Goal: Task Accomplishment & Management: Manage account settings

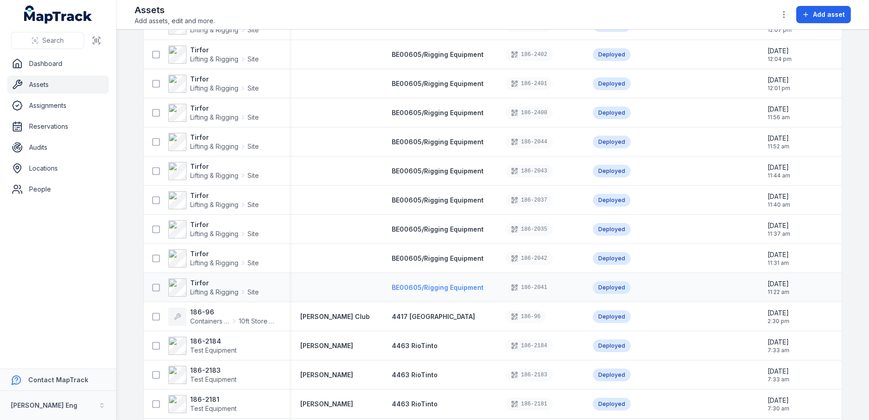
scroll to position [626, 0]
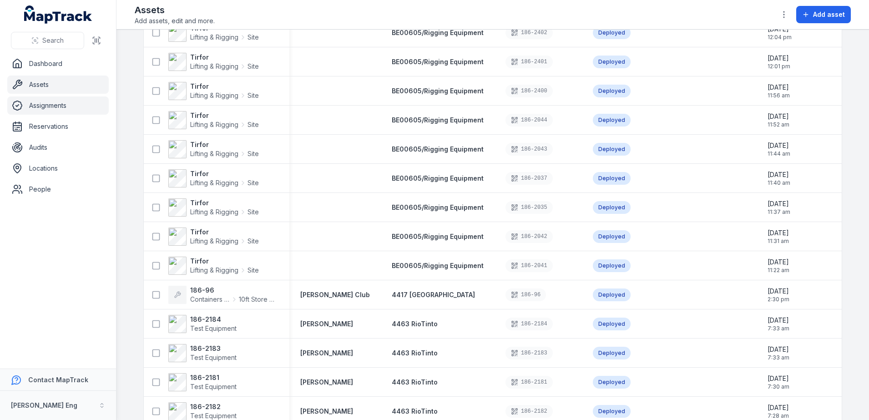
click at [74, 107] on link "Assignments" at bounding box center [58, 106] width 102 height 18
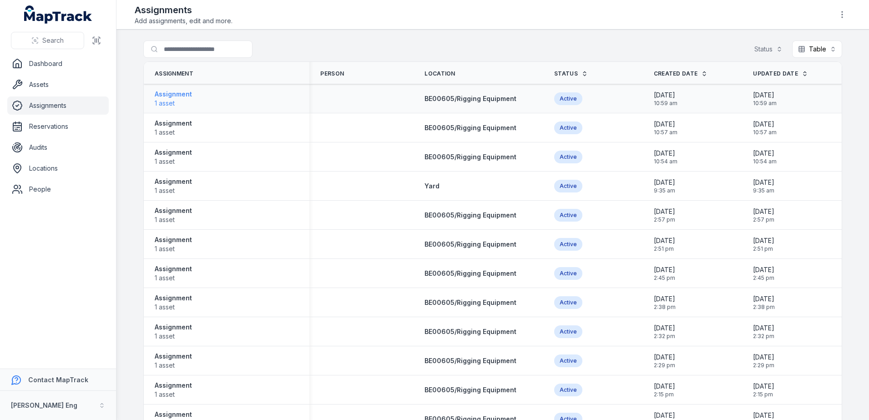
click at [167, 95] on strong "Assignment" at bounding box center [173, 94] width 37 height 9
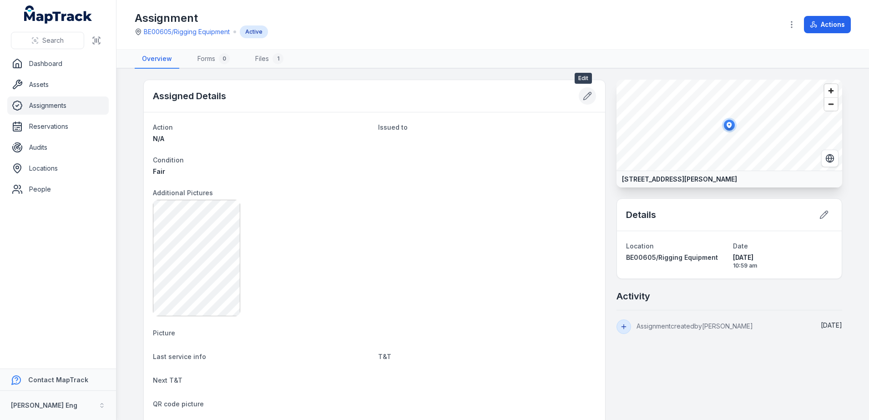
click at [584, 99] on icon at bounding box center [588, 96] width 8 height 8
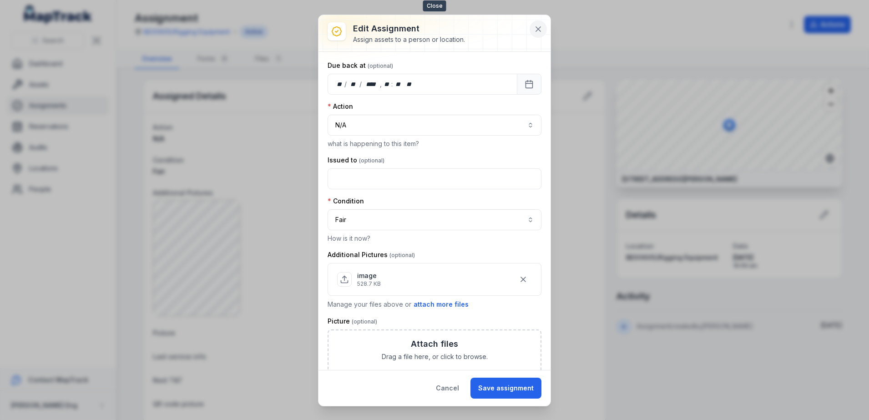
click at [539, 28] on icon at bounding box center [538, 29] width 5 height 5
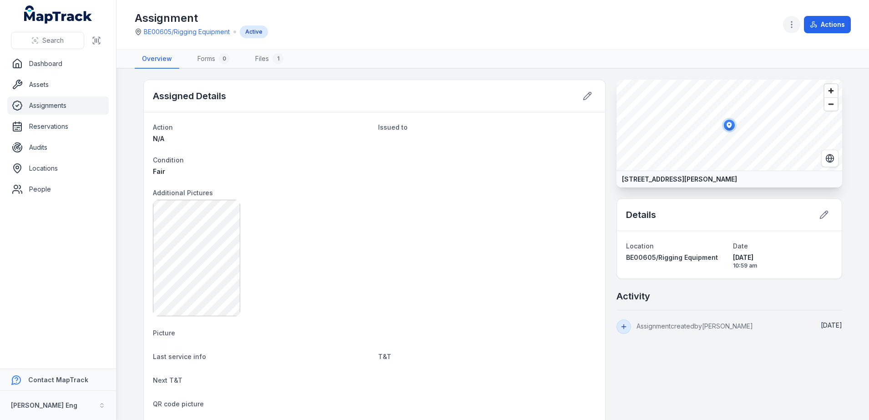
click at [794, 28] on icon "button" at bounding box center [791, 24] width 9 height 9
click at [835, 13] on div "Assignment BE00605/Rigging Equipment Active Actions" at bounding box center [493, 25] width 716 height 42
click at [833, 21] on button "Actions" at bounding box center [827, 24] width 47 height 17
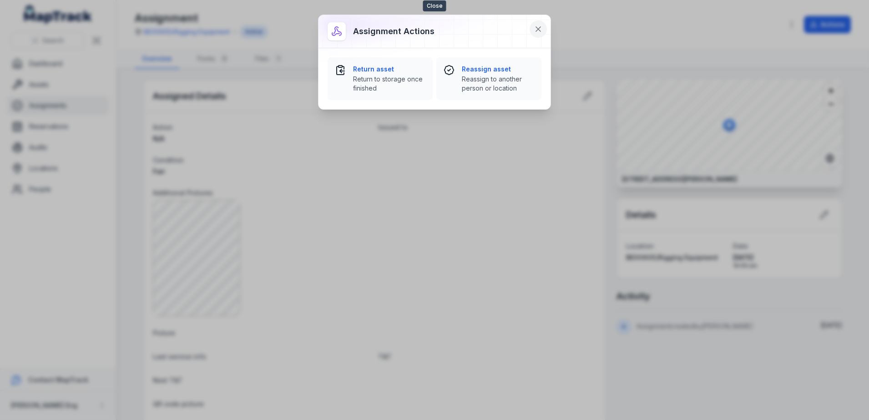
click at [540, 30] on icon at bounding box center [538, 29] width 5 height 5
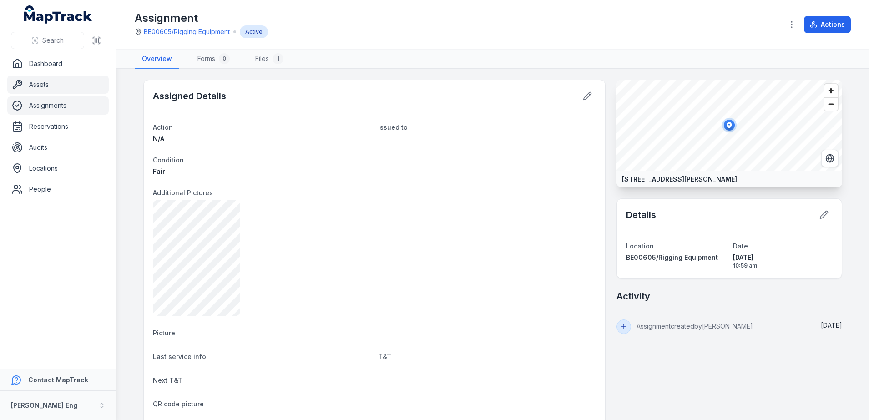
click at [46, 84] on link "Assets" at bounding box center [58, 85] width 102 height 18
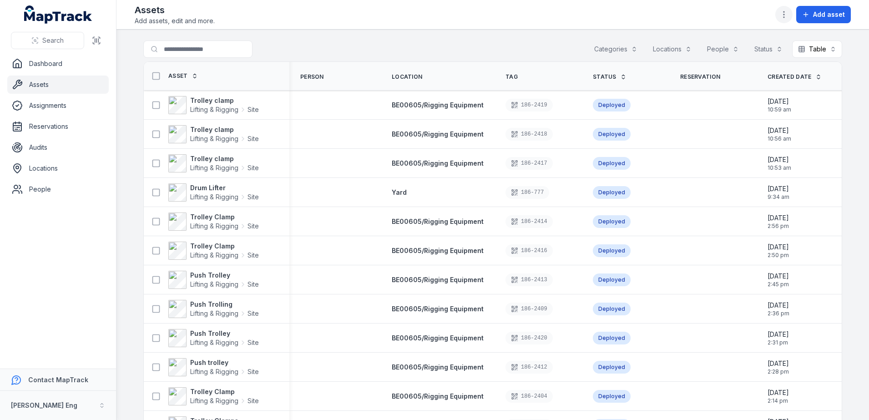
click at [791, 20] on button "button" at bounding box center [784, 14] width 17 height 17
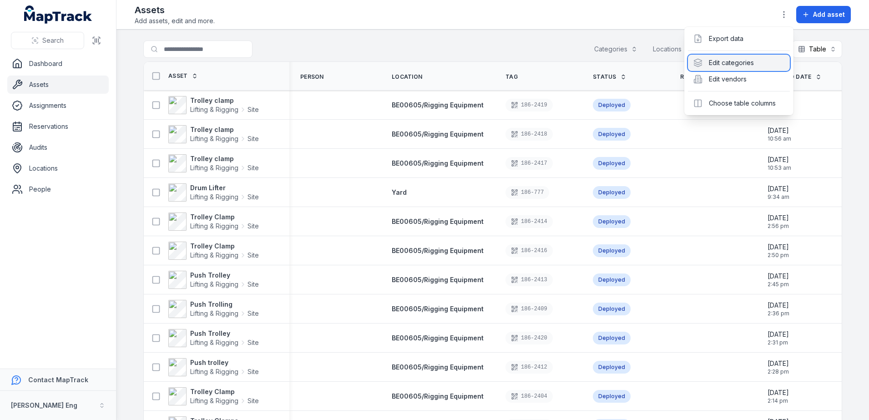
click at [729, 67] on div "Edit categories" at bounding box center [739, 63] width 102 height 16
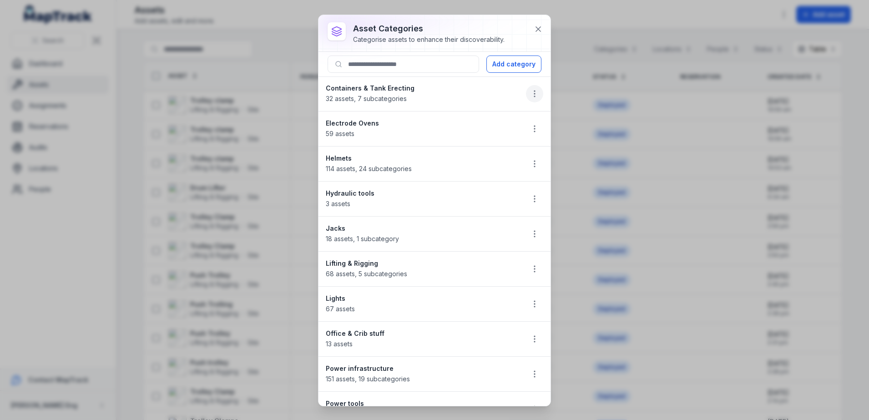
click at [530, 94] on icon "button" at bounding box center [534, 93] width 9 height 9
click at [503, 114] on div "Edit" at bounding box center [480, 118] width 102 height 16
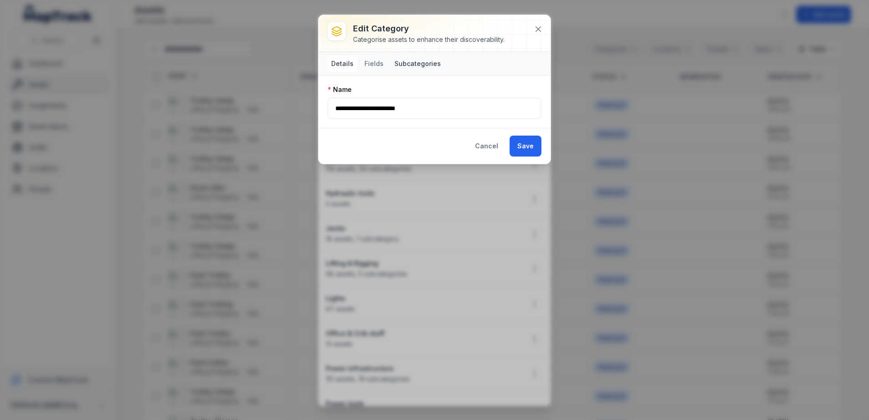
click at [405, 61] on button "Subcategories" at bounding box center [418, 64] width 54 height 16
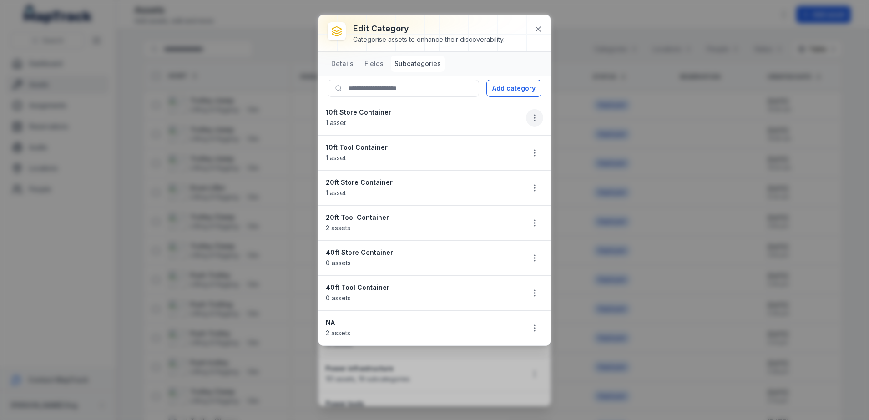
click at [533, 119] on icon "button" at bounding box center [534, 117] width 9 height 9
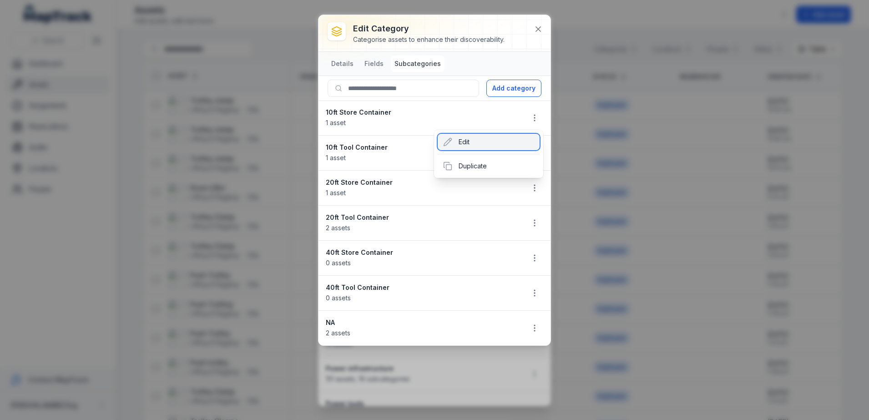
click at [506, 148] on div "Edit" at bounding box center [489, 142] width 102 height 16
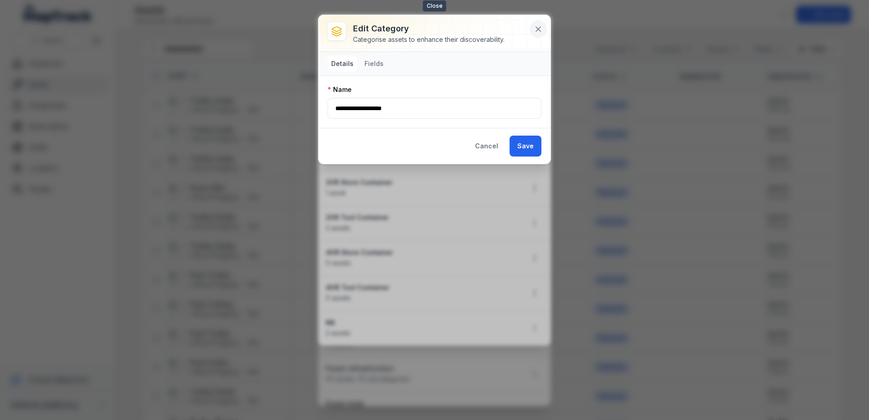
click at [536, 36] on button at bounding box center [538, 28] width 17 height 17
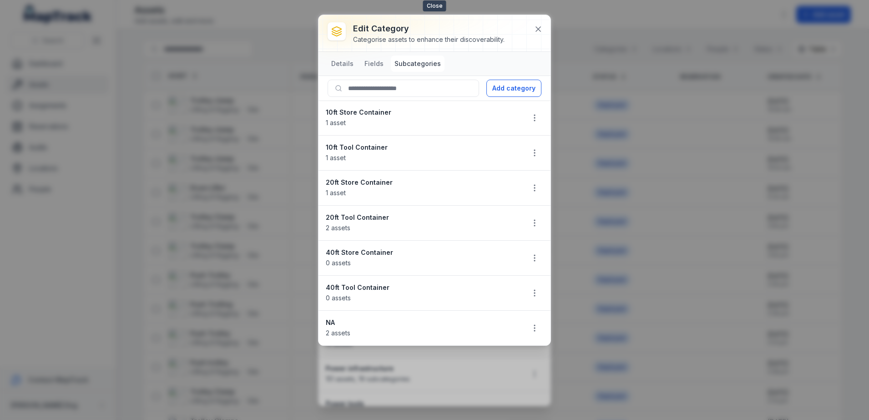
click at [536, 36] on button at bounding box center [538, 28] width 17 height 17
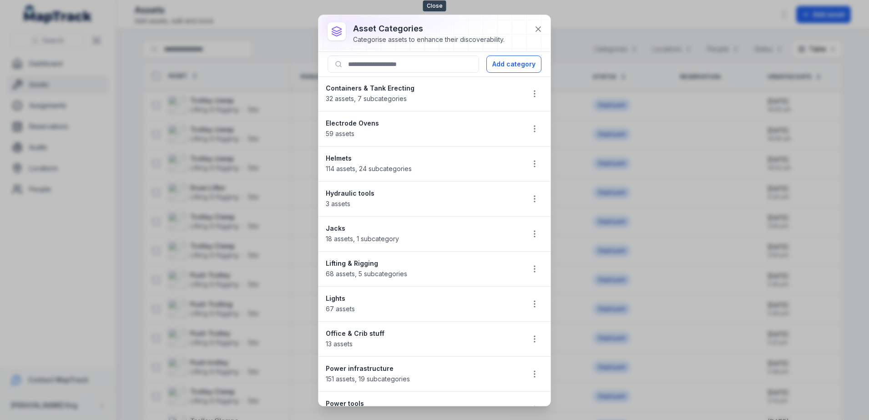
click at [536, 36] on button at bounding box center [538, 28] width 17 height 17
